Goal: Task Accomplishment & Management: Manage account settings

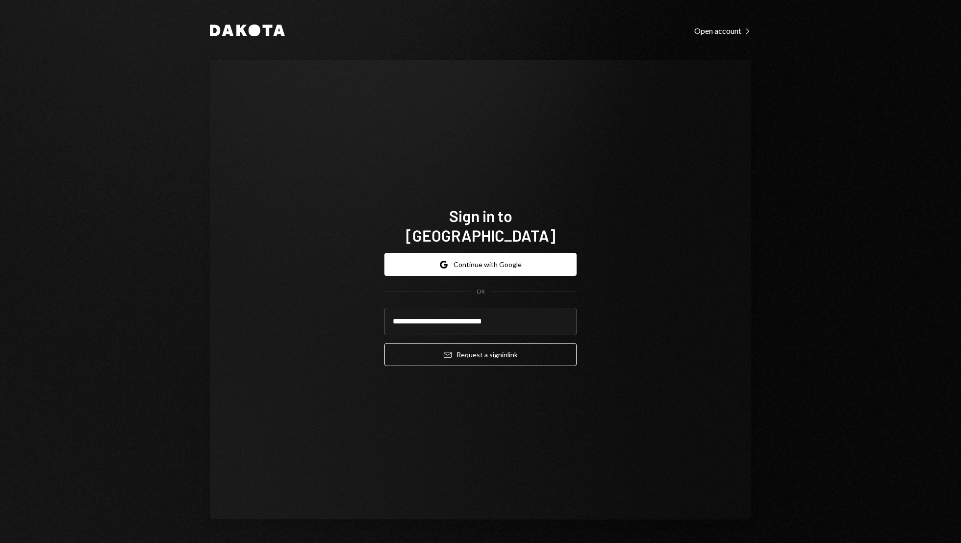
type input "**********"
click at [384, 343] on button "Email Request a sign in link" at bounding box center [480, 354] width 192 height 23
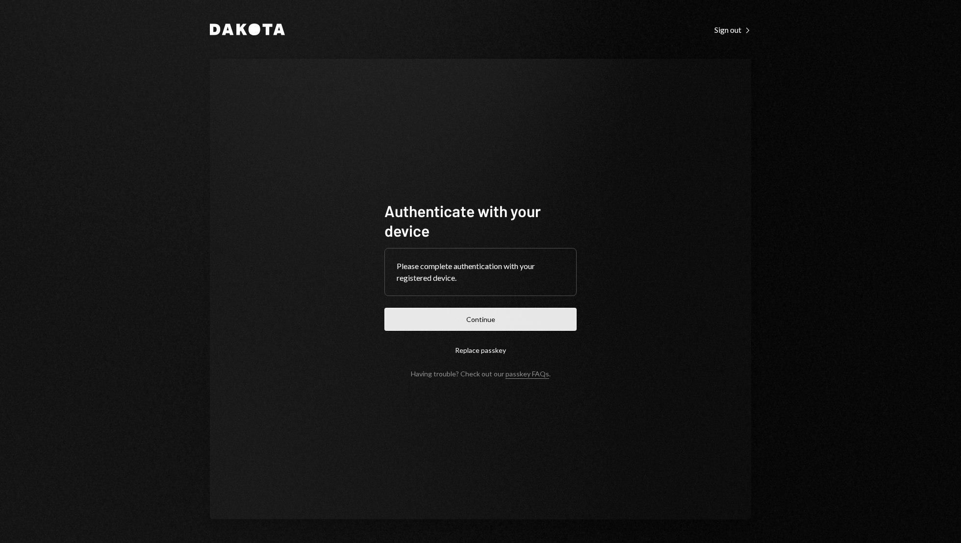
click at [510, 317] on button "Continue" at bounding box center [480, 319] width 192 height 23
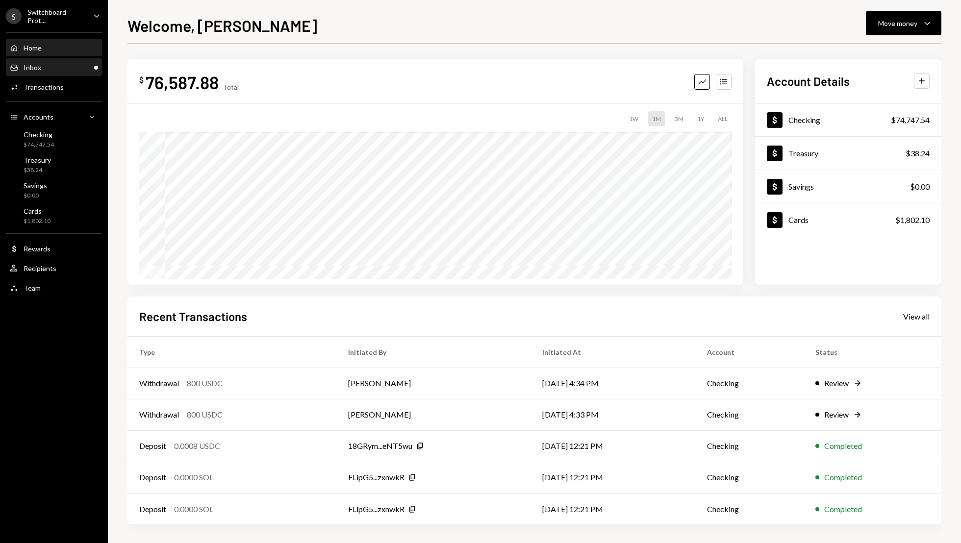
click at [59, 66] on div "Inbox Inbox" at bounding box center [54, 67] width 88 height 9
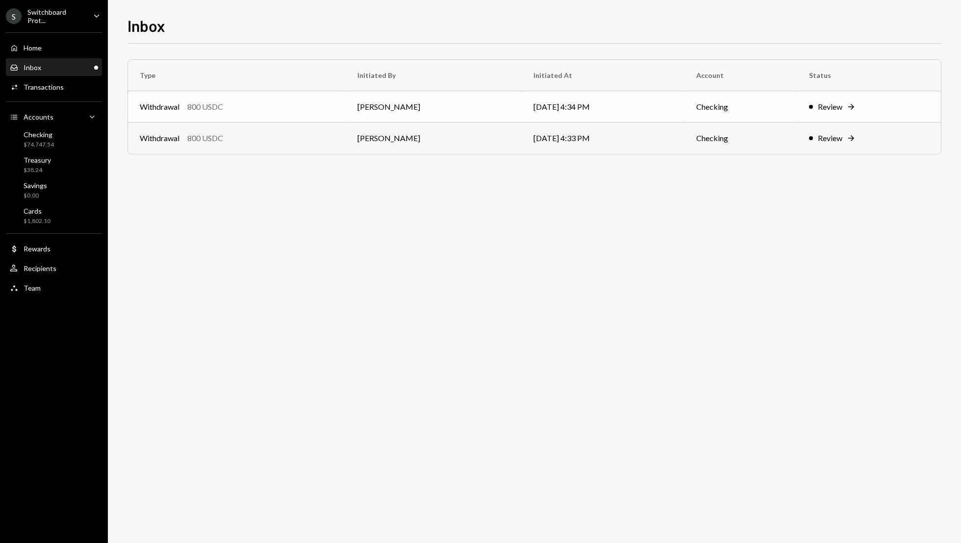
click at [830, 105] on div "Review" at bounding box center [829, 107] width 25 height 12
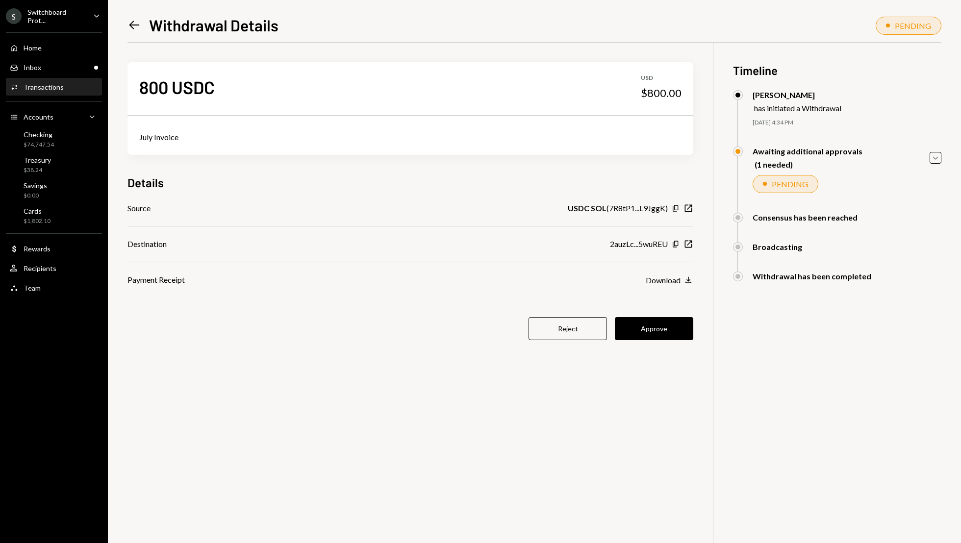
click at [129, 21] on icon "Left Arrow" at bounding box center [134, 25] width 14 height 14
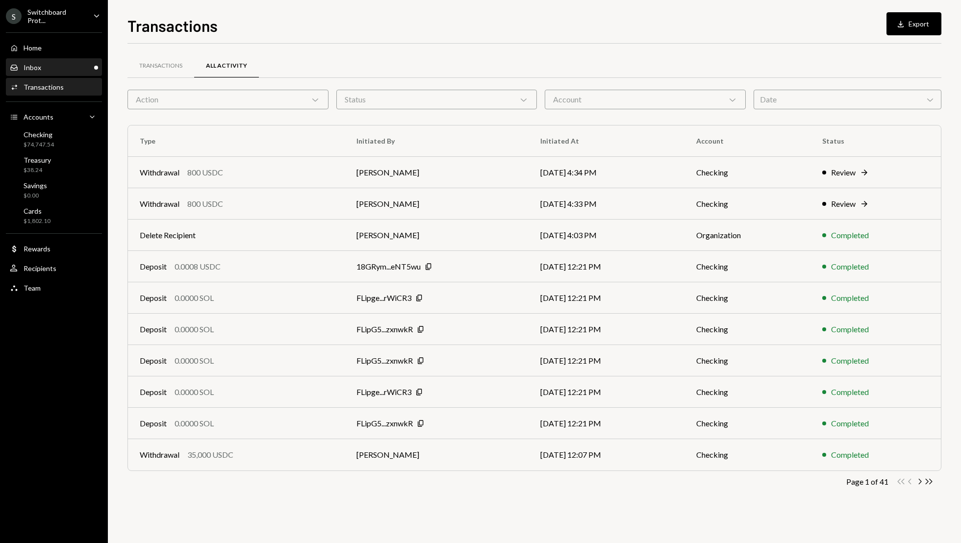
click at [82, 74] on div "Inbox Inbox" at bounding box center [54, 67] width 88 height 17
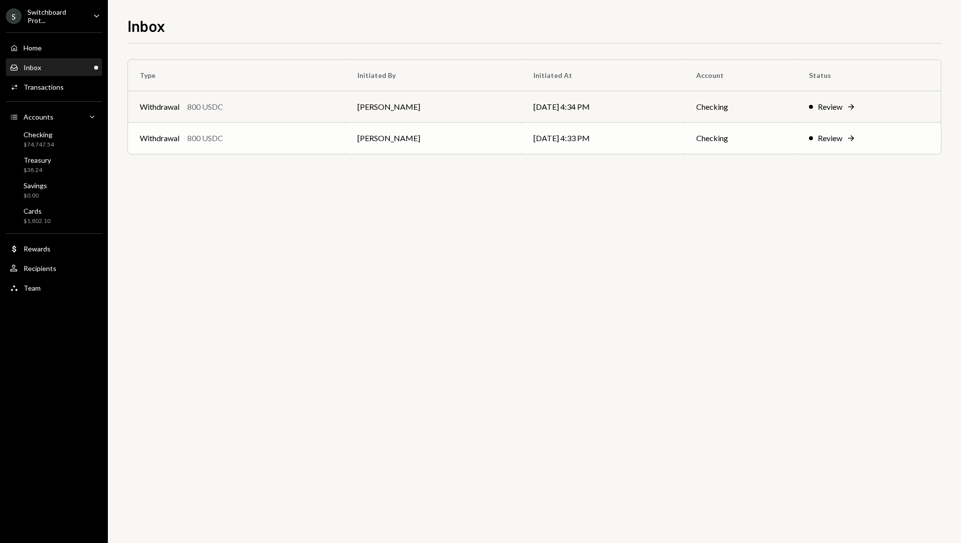
click at [794, 138] on td "Checking" at bounding box center [740, 138] width 113 height 31
